Goal: Download file/media

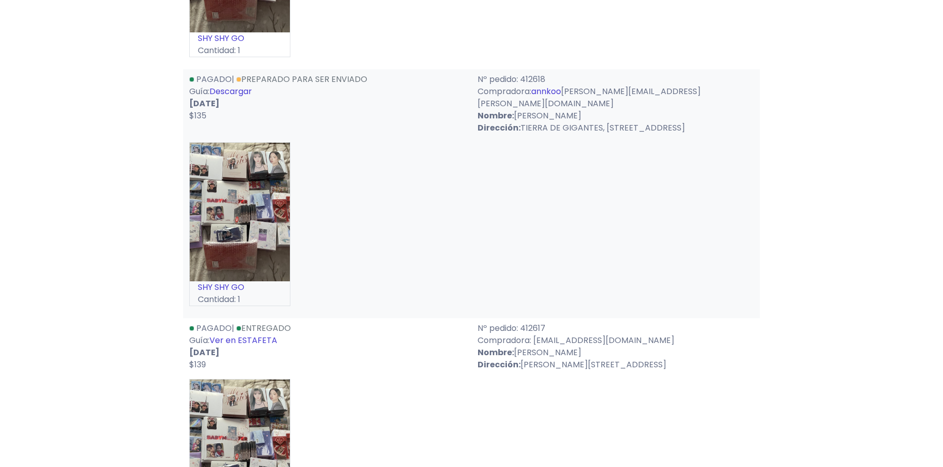
scroll to position [1161, 0]
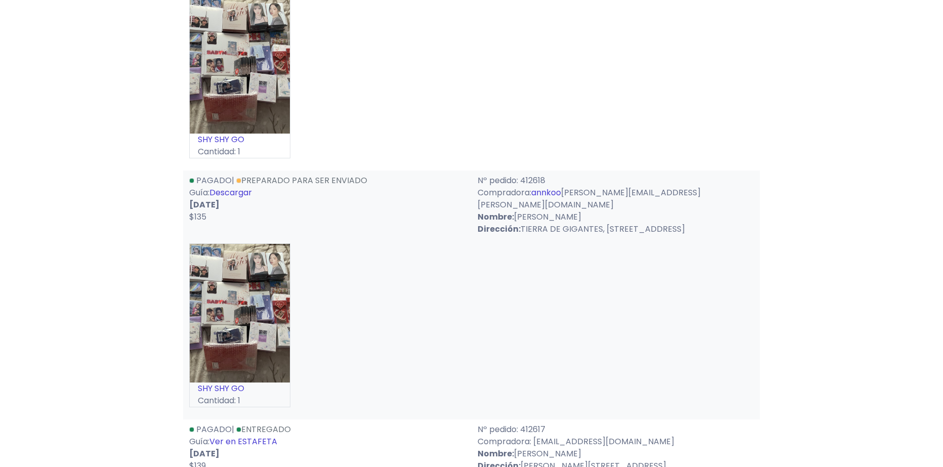
click at [239, 198] on link "Descargar" at bounding box center [230, 193] width 42 height 12
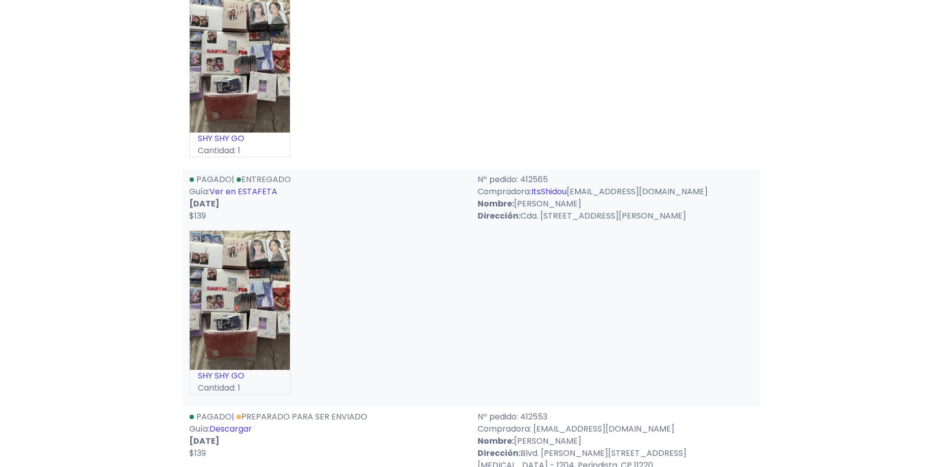
scroll to position [1818, 0]
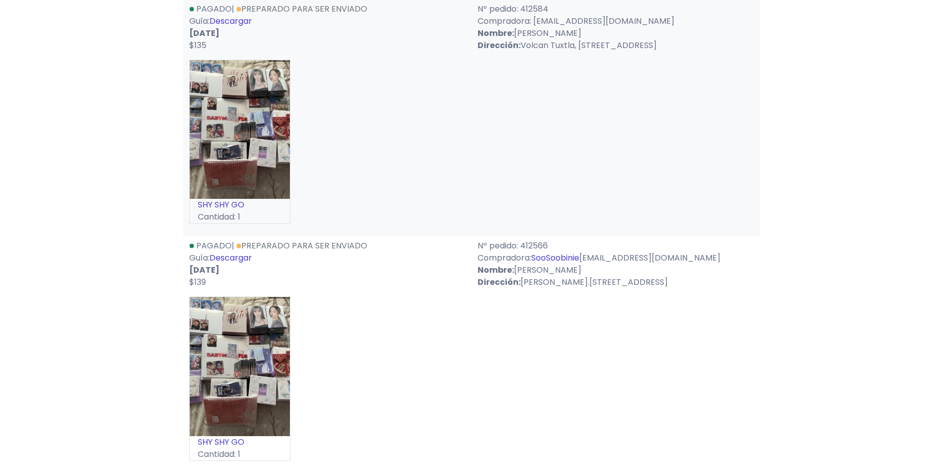
click at [233, 255] on link "Descargar" at bounding box center [230, 258] width 42 height 12
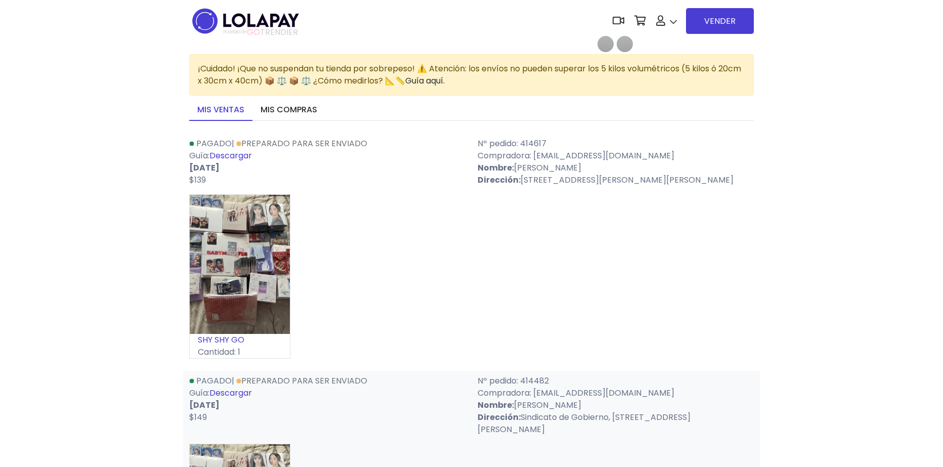
drag, startPoint x: 74, startPoint y: 362, endPoint x: 133, endPoint y: 171, distance: 199.3
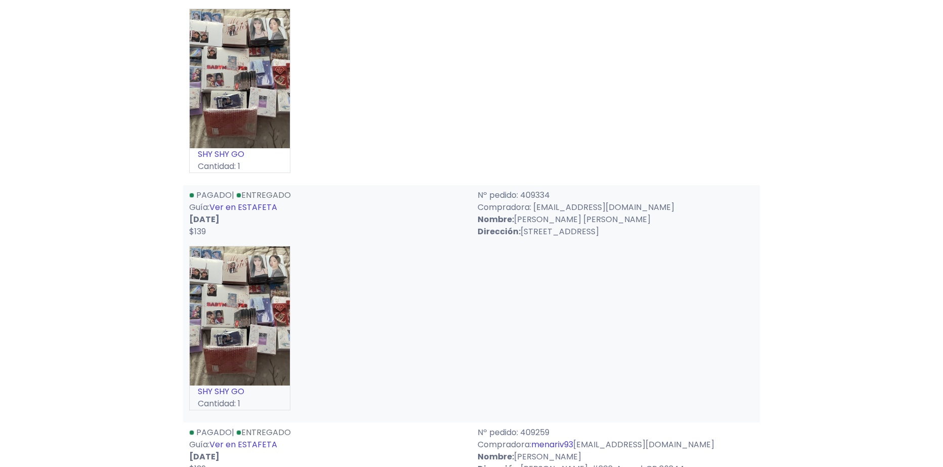
scroll to position [5901, 0]
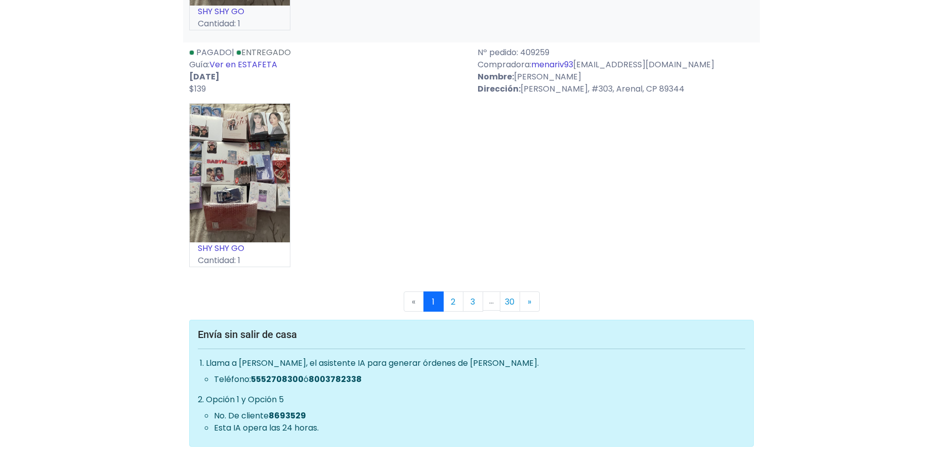
drag, startPoint x: 451, startPoint y: 284, endPoint x: 455, endPoint y: 324, distance: 40.2
click at [469, 294] on link "3" at bounding box center [473, 301] width 20 height 20
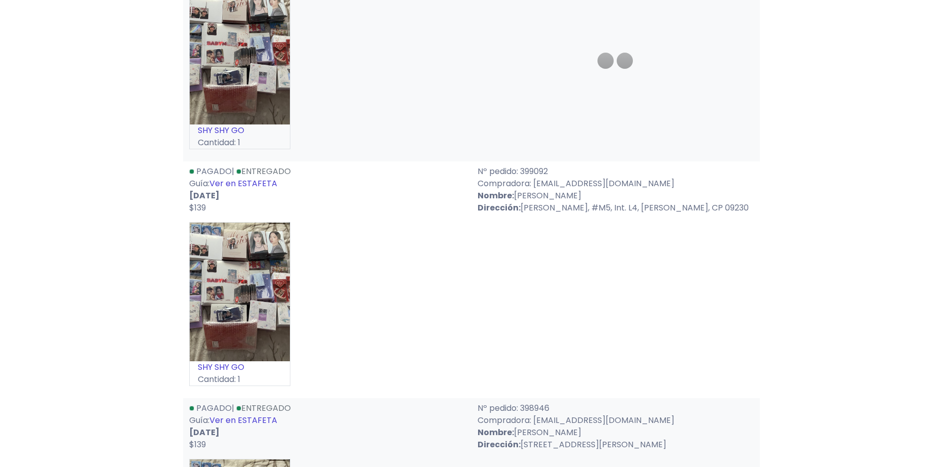
scroll to position [2276, 0]
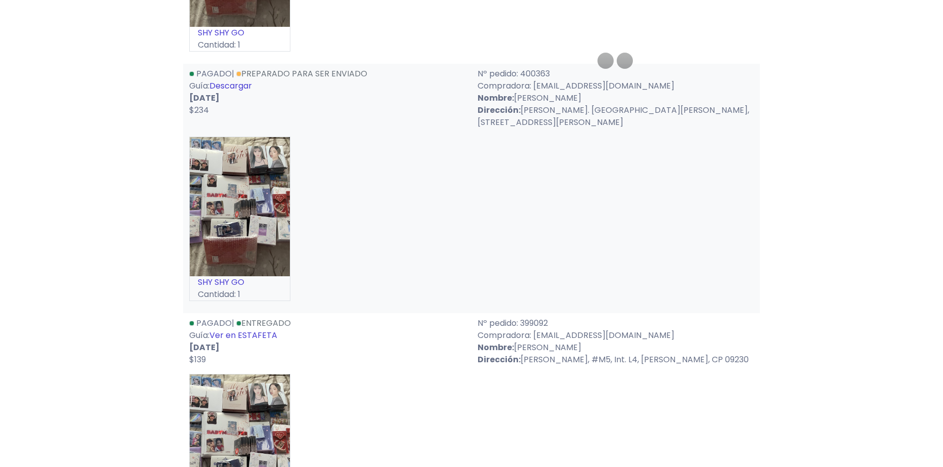
click at [235, 83] on link "Descargar" at bounding box center [230, 86] width 42 height 12
